Goal: Task Accomplishment & Management: Manage account settings

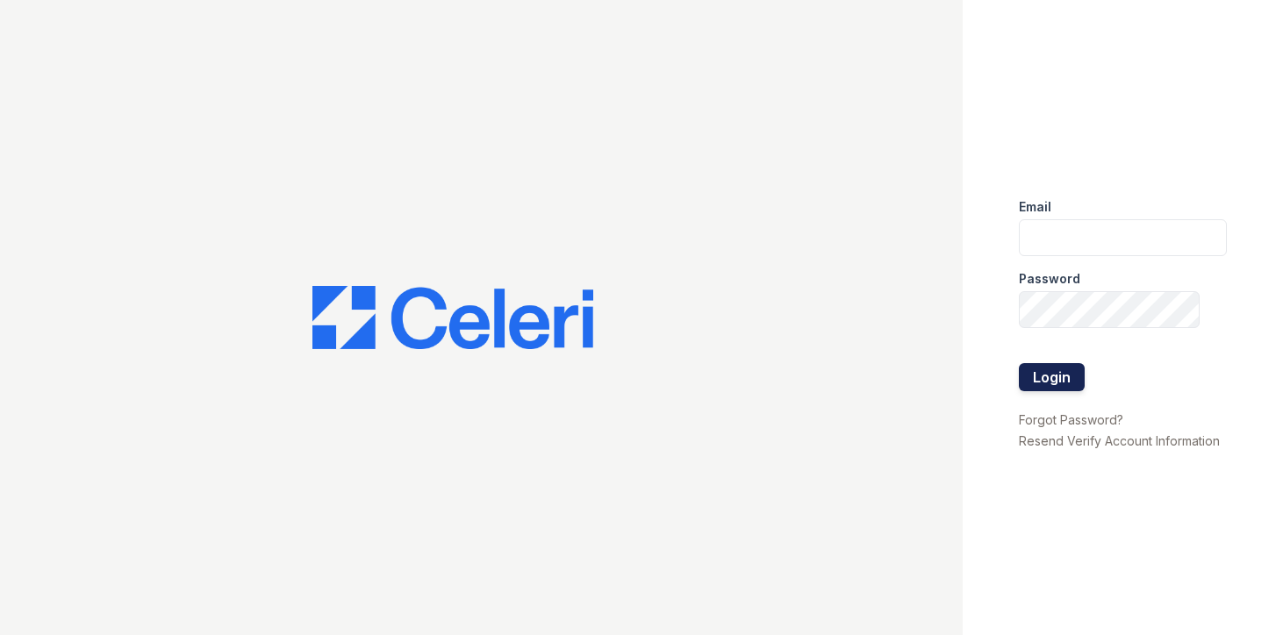
type input "summerhouse@nmresidential.com"
click at [1055, 375] on button "Login" at bounding box center [1052, 377] width 66 height 28
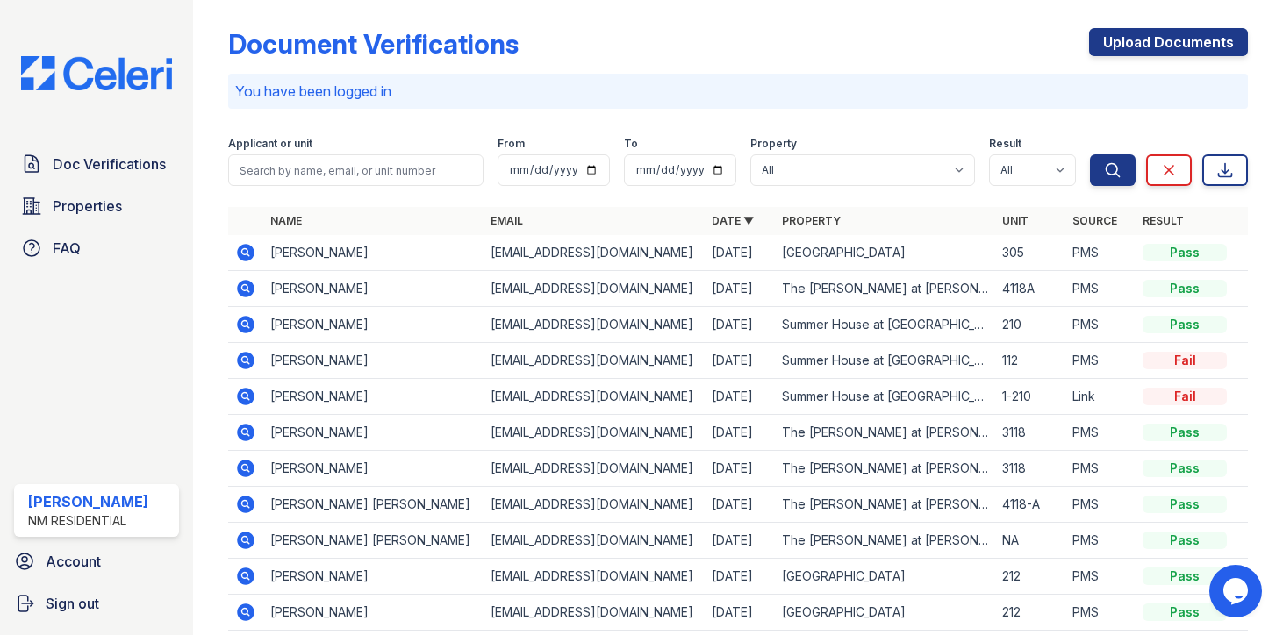
scroll to position [137, 0]
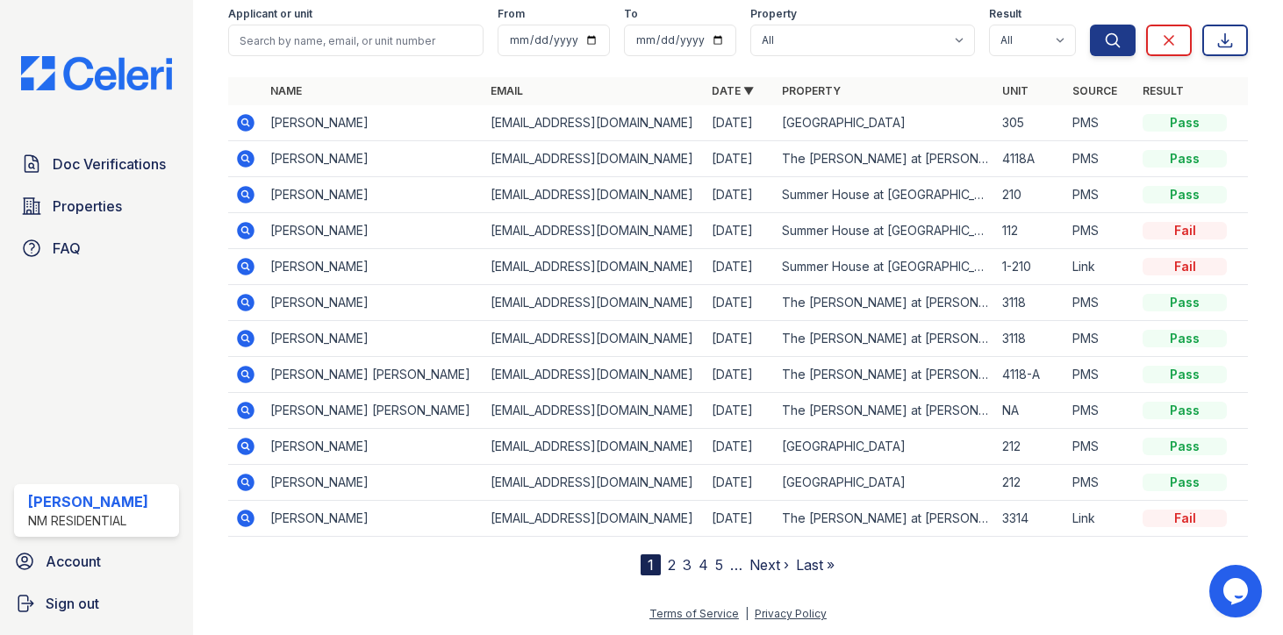
click at [665, 566] on nav "1 2 3 4 5 … Next › Last »" at bounding box center [737, 564] width 194 height 21
click at [675, 564] on link "2" at bounding box center [672, 565] width 8 height 18
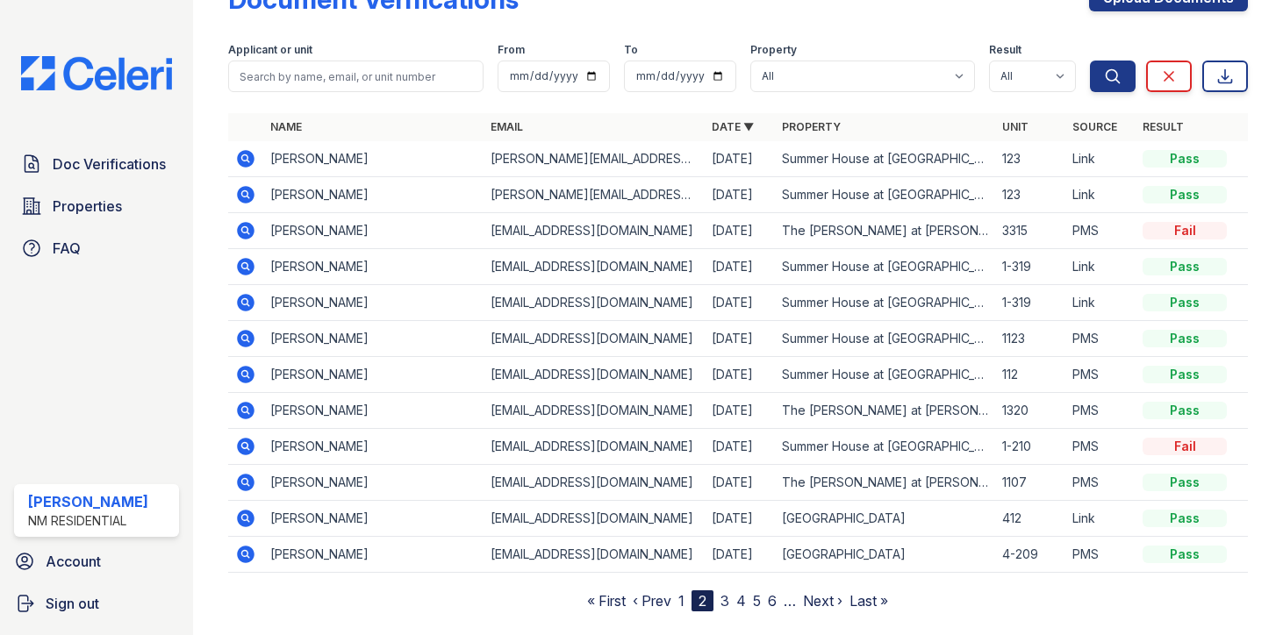
scroll to position [88, 0]
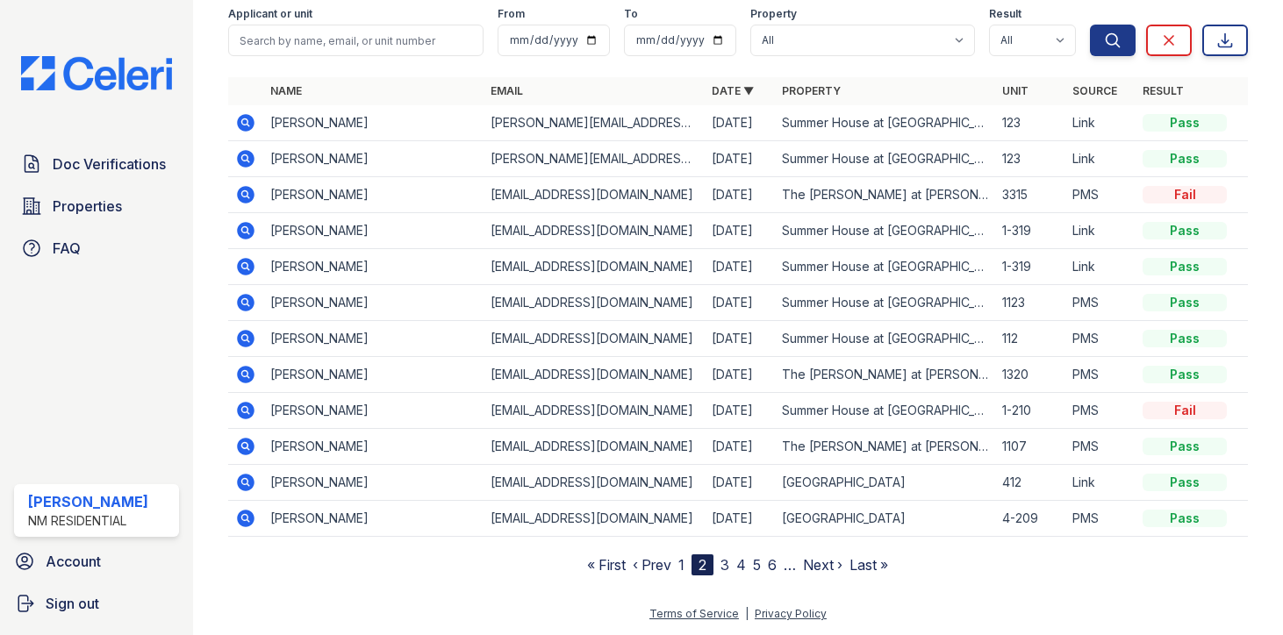
click at [720, 567] on nav "« First ‹ Prev 1 2 3 4 5 6 … Next › Last »" at bounding box center [737, 564] width 301 height 21
click at [680, 569] on link "1" at bounding box center [681, 565] width 6 height 18
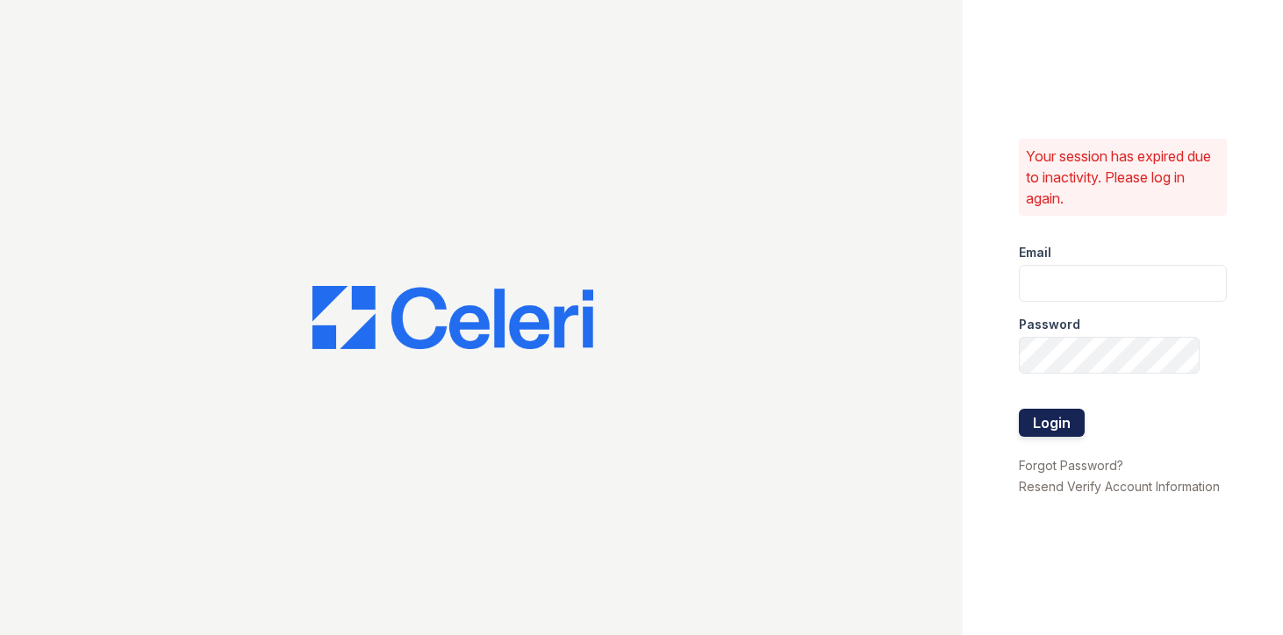
type input "summerhouse@nmresidential.com"
click at [1056, 418] on button "Login" at bounding box center [1052, 423] width 66 height 28
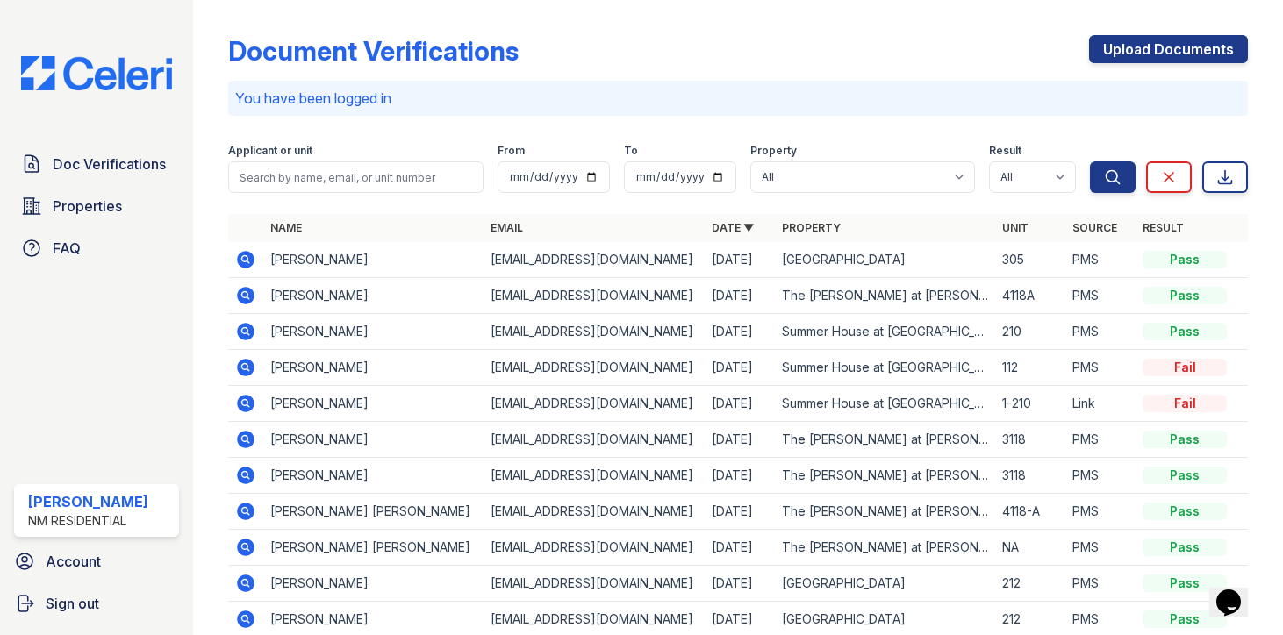
scroll to position [137, 0]
